Goal: Find specific page/section

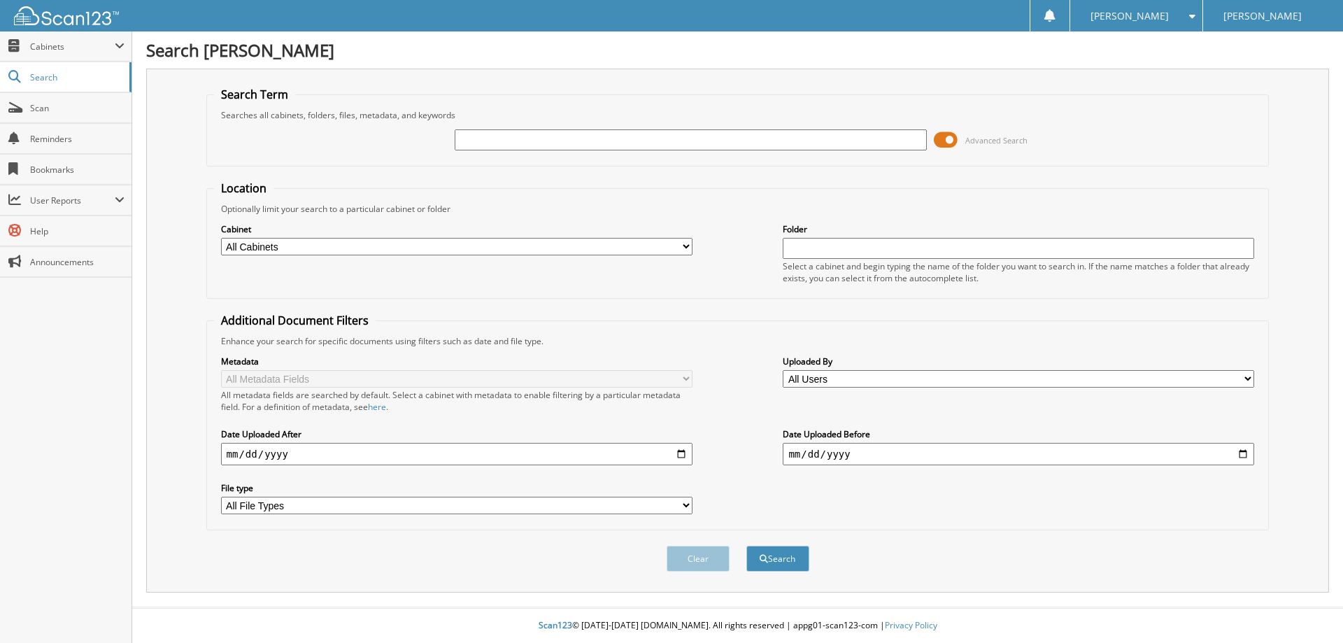
click at [547, 136] on input "text" at bounding box center [691, 139] width 472 height 21
type input "A0524"
click at [746, 546] on button "Search" at bounding box center [777, 559] width 63 height 26
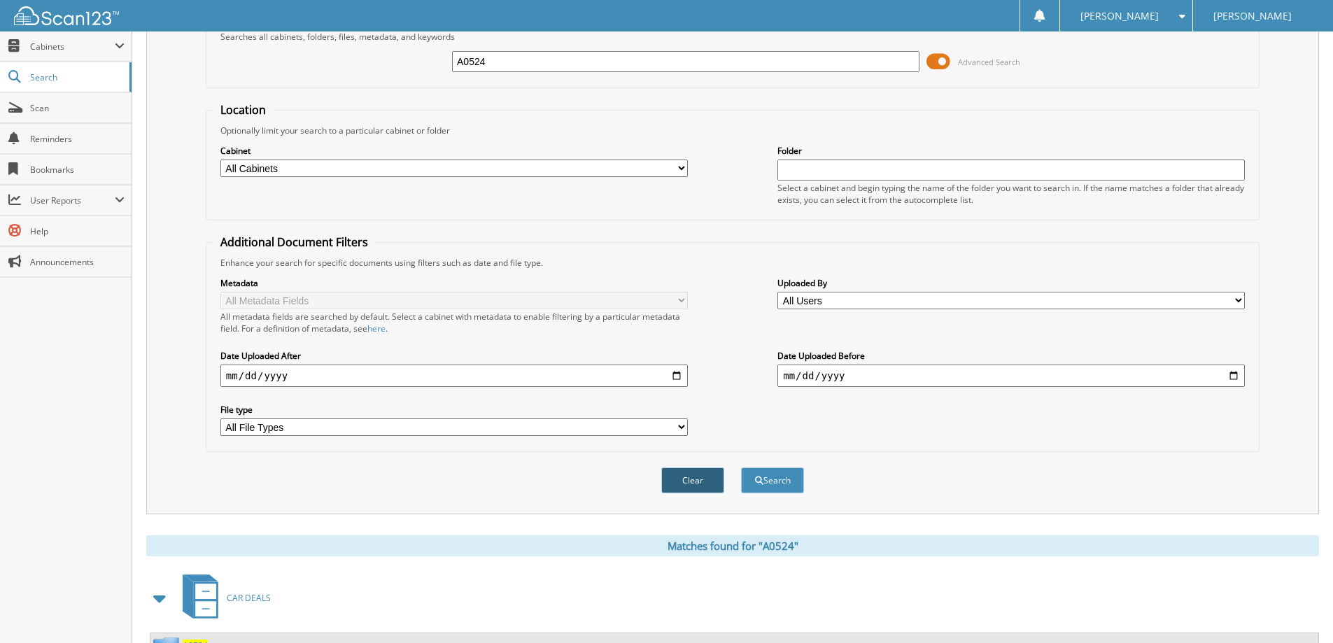
scroll to position [225, 0]
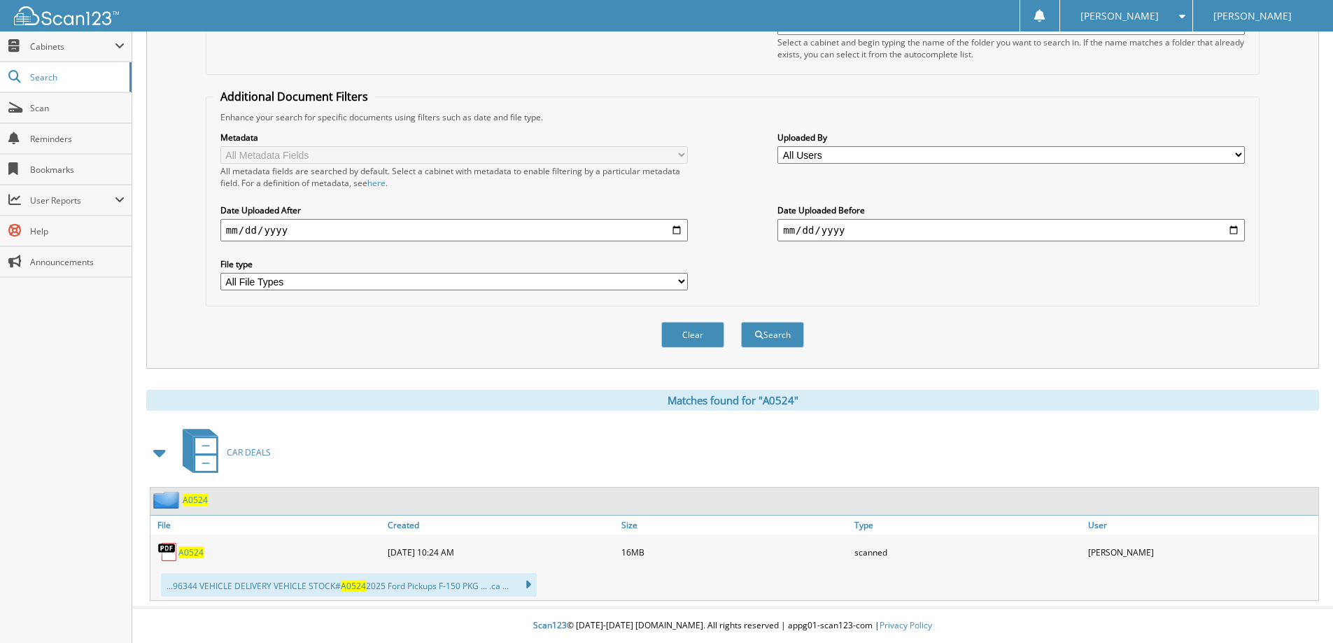
click at [195, 556] on span "A0524" at bounding box center [190, 552] width 25 height 12
